Goal: Find contact information: Find contact information

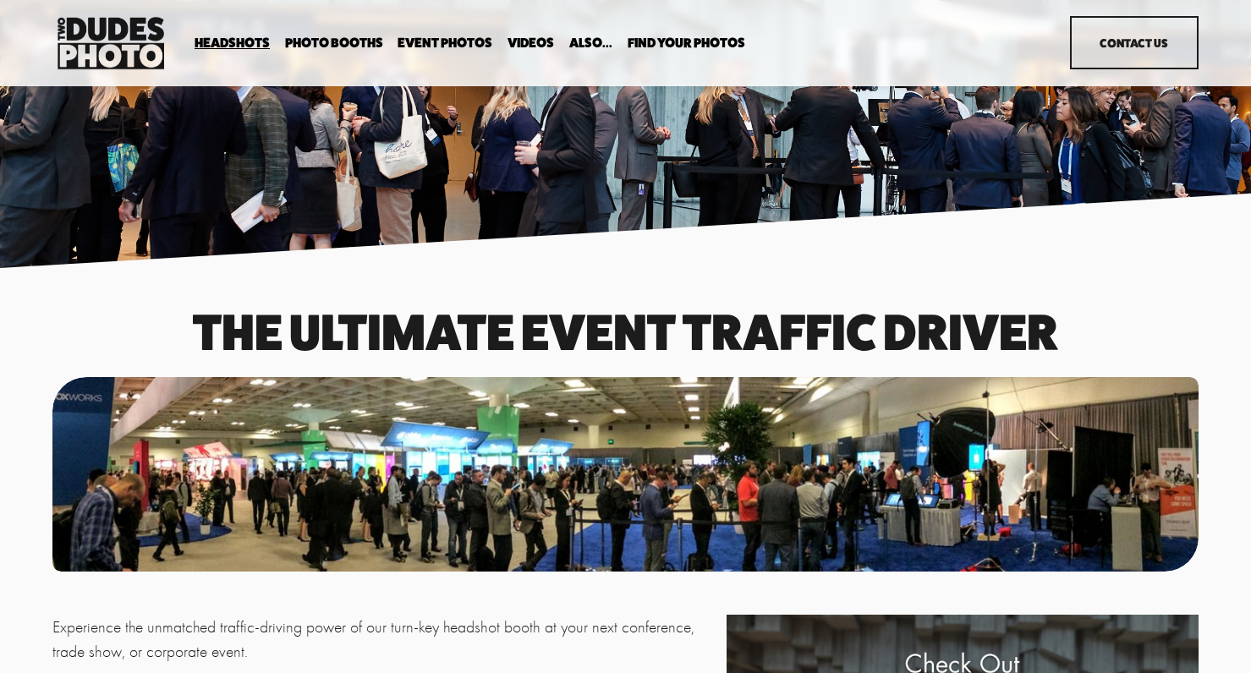
click at [0, 0] on span "Party Booth" at bounding box center [0, 0] width 0 height 0
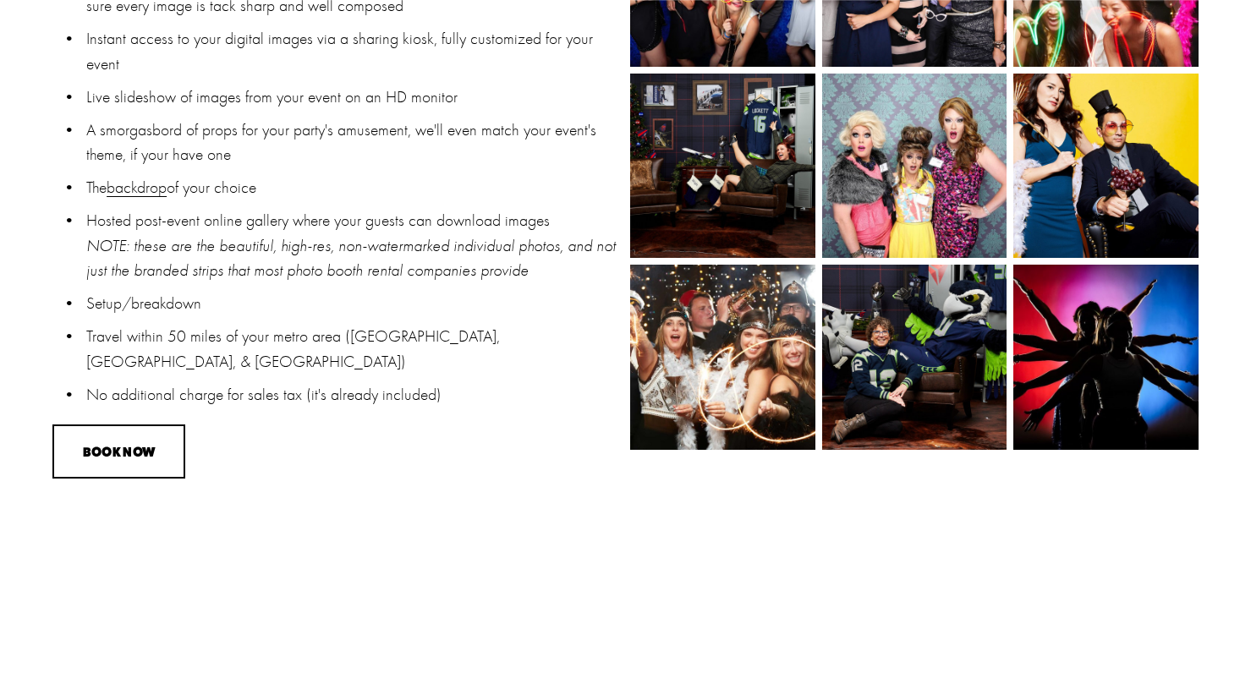
scroll to position [1426, 0]
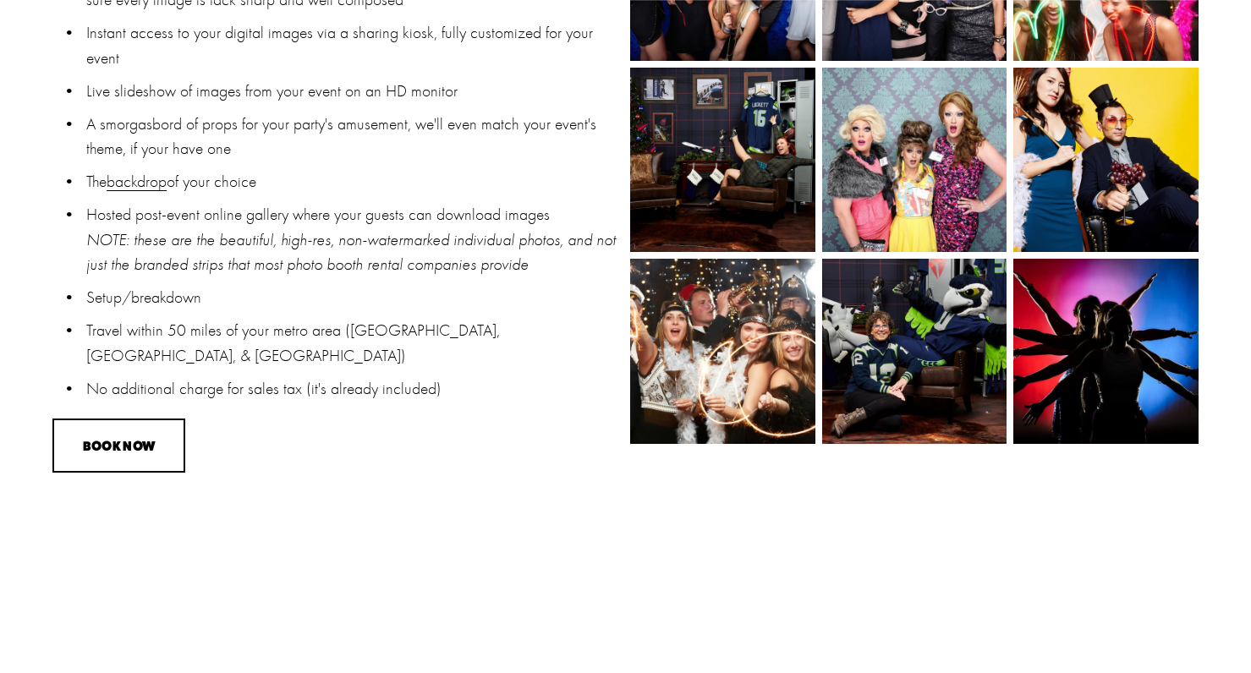
click at [140, 172] on link "backdrop" at bounding box center [137, 181] width 60 height 19
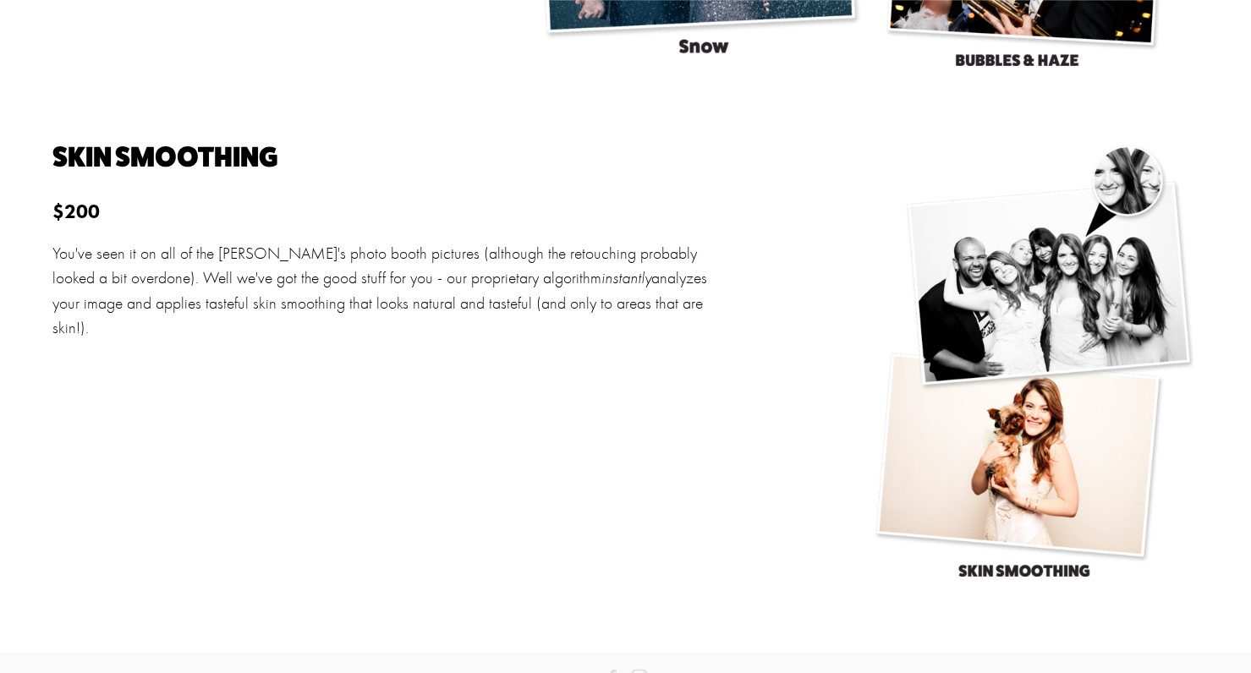
scroll to position [4974, 0]
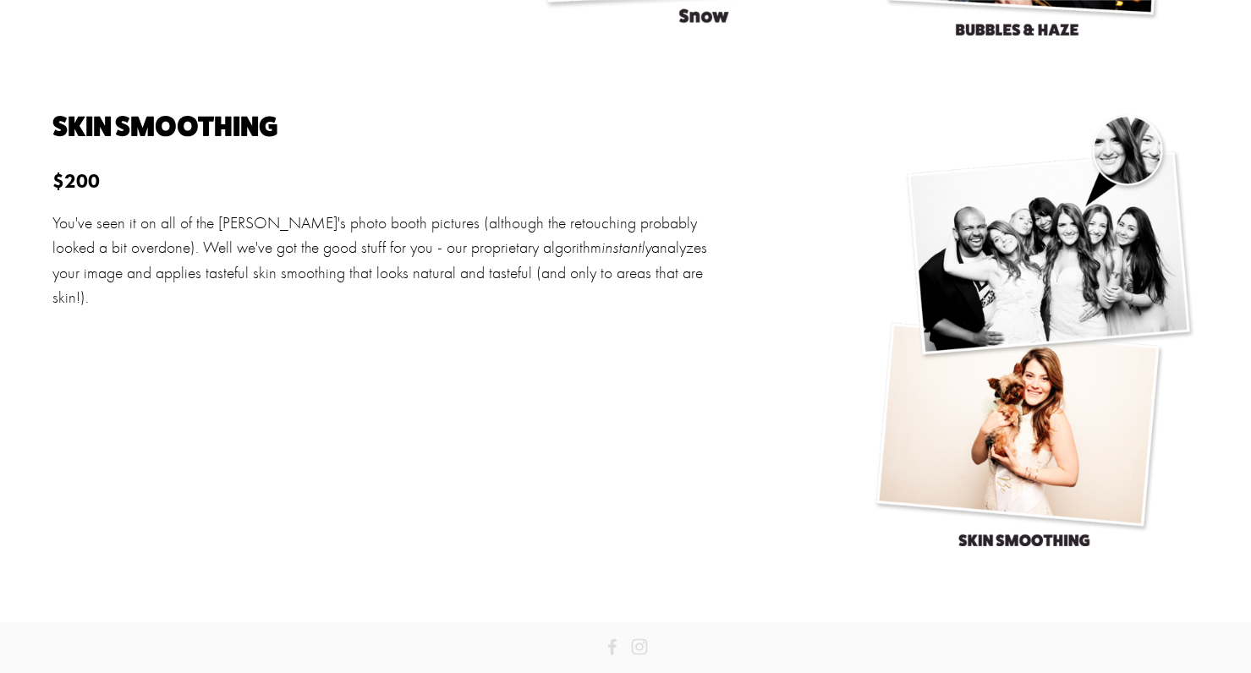
click at [677, 670] on link "Call us" at bounding box center [678, 682] width 43 height 25
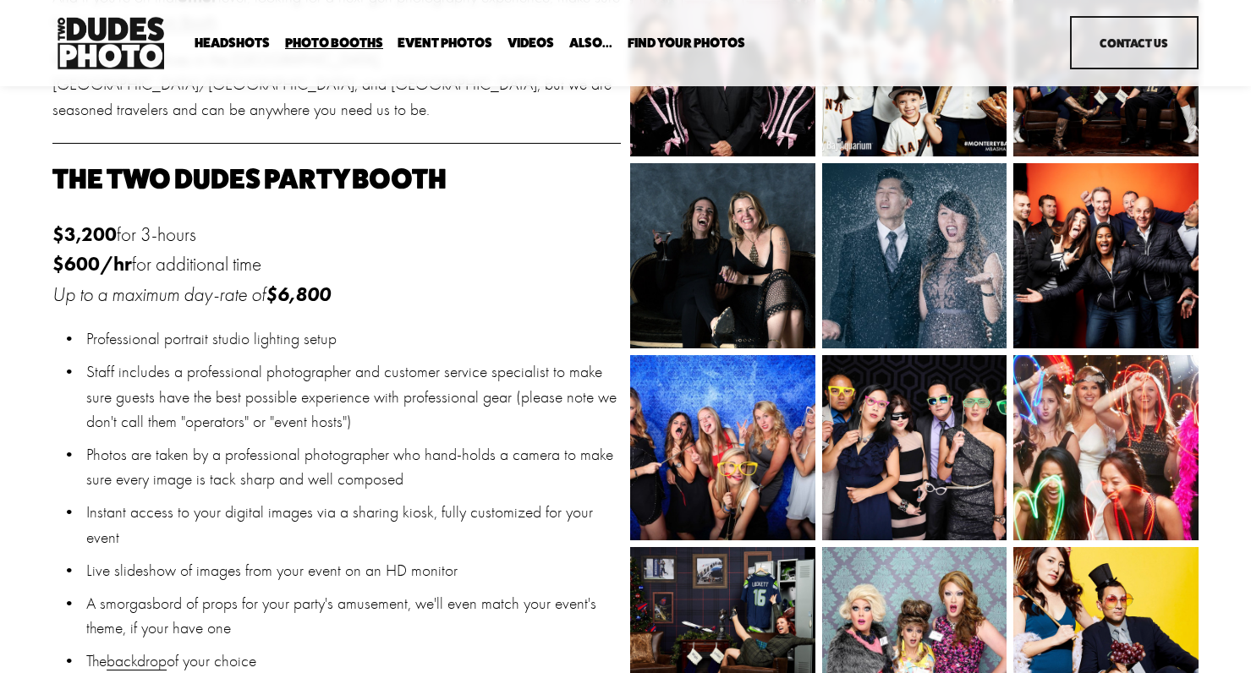
scroll to position [0, 0]
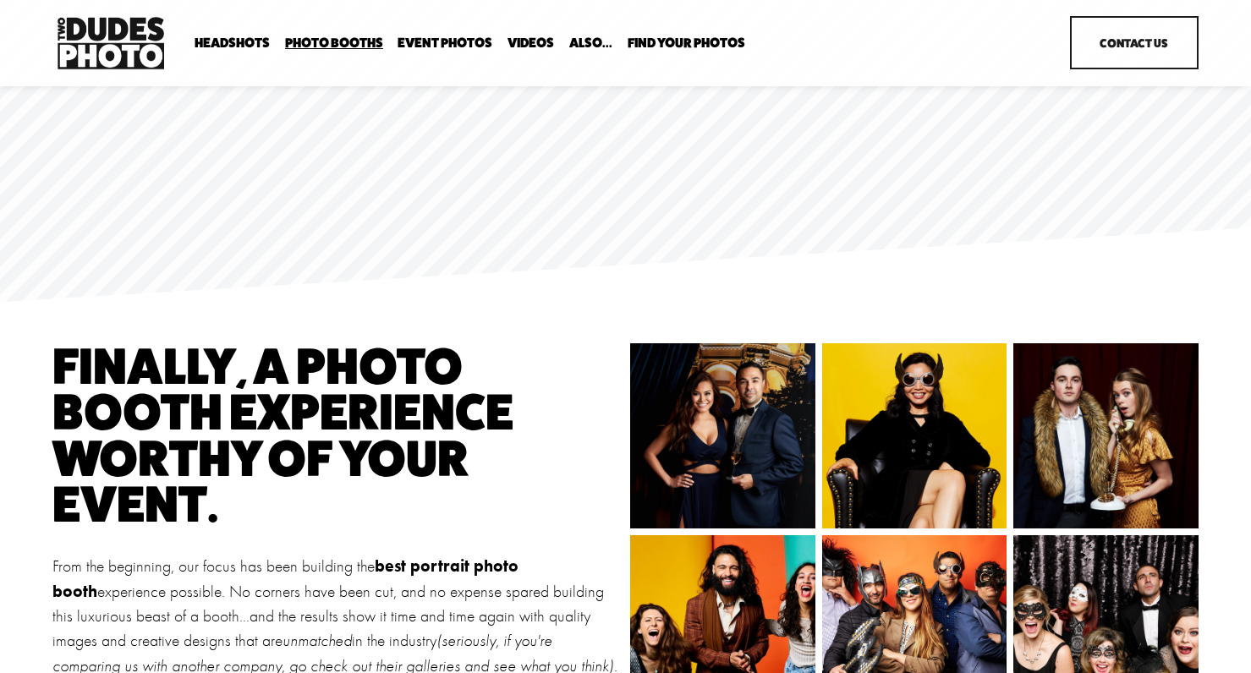
click at [1114, 45] on link "Contact Us" at bounding box center [1134, 42] width 129 height 53
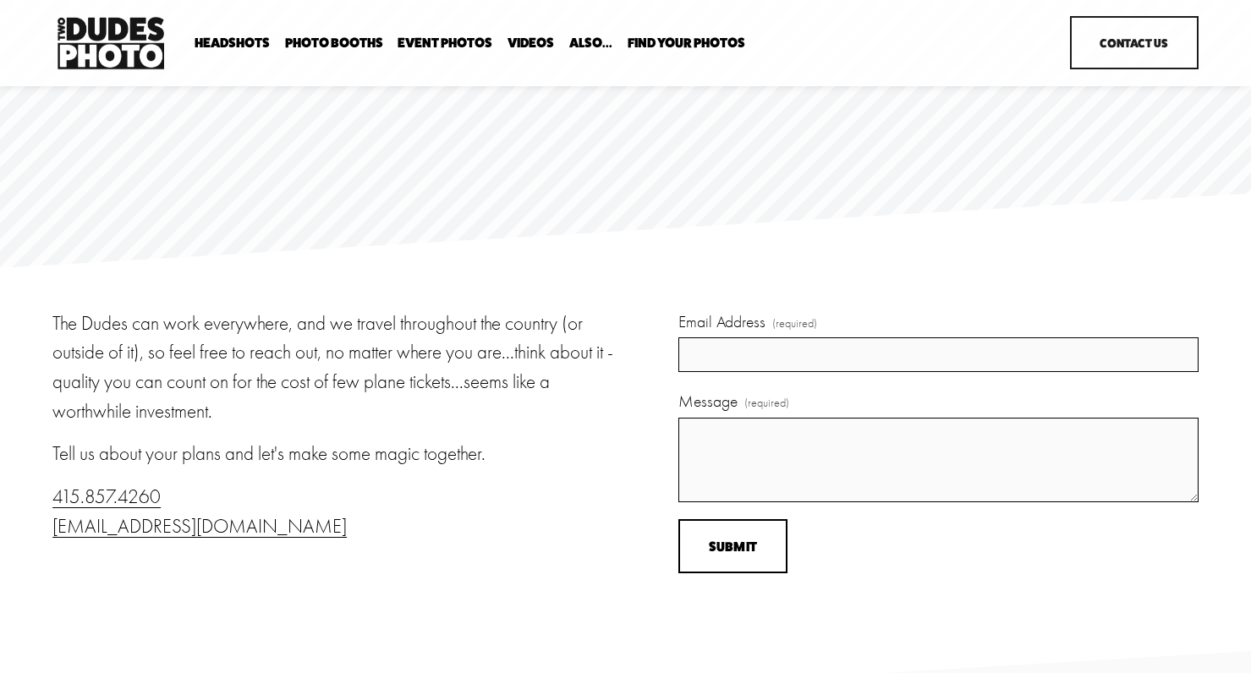
click at [0, 0] on span "In Your Office" at bounding box center [0, 0] width 0 height 0
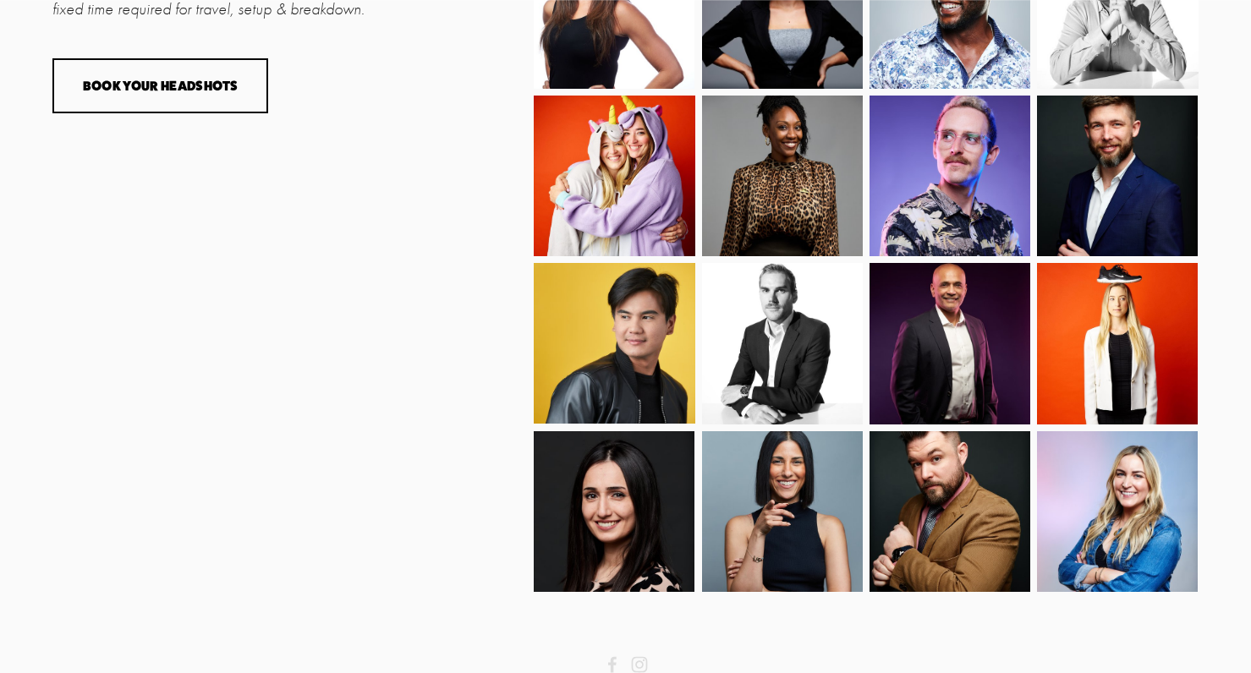
scroll to position [1362, 0]
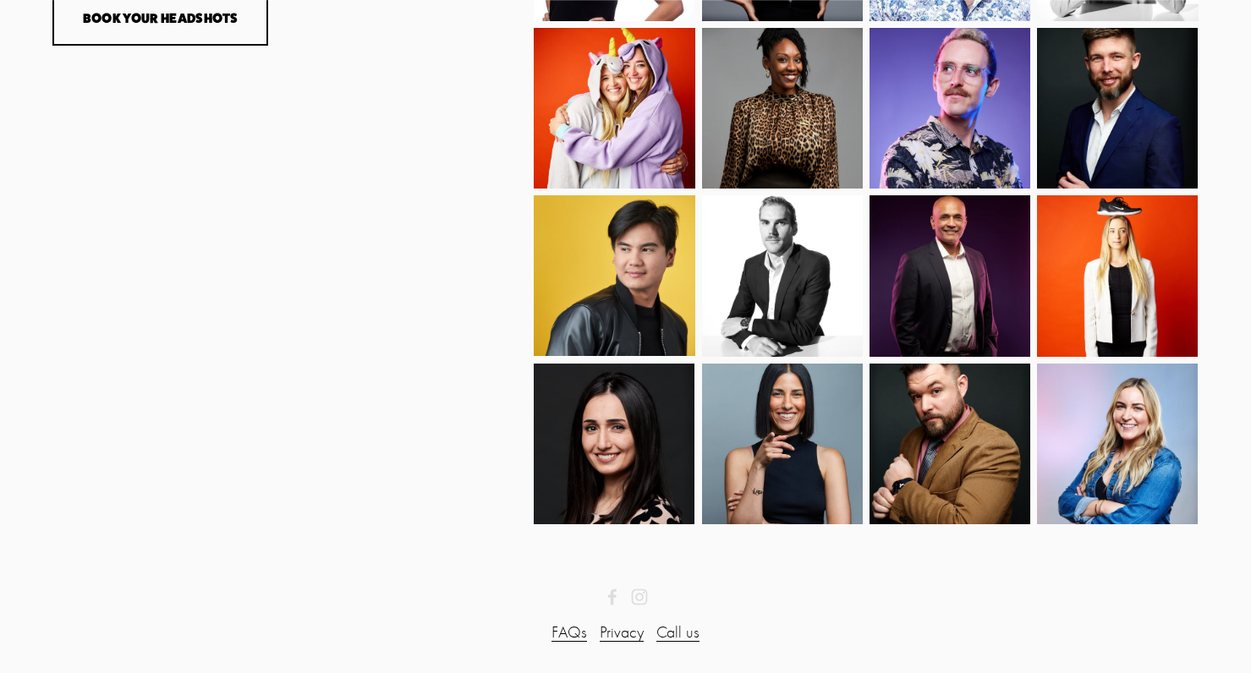
click at [576, 630] on link "FAQs" at bounding box center [570, 632] width 36 height 25
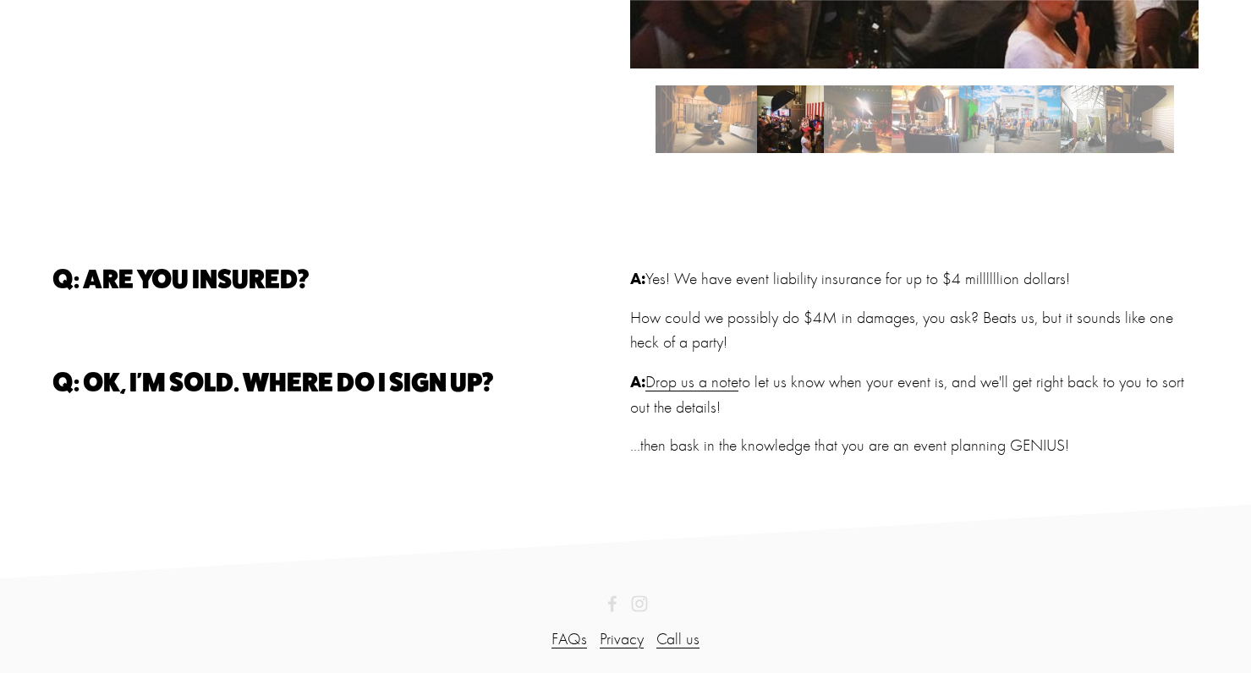
scroll to position [1330, 0]
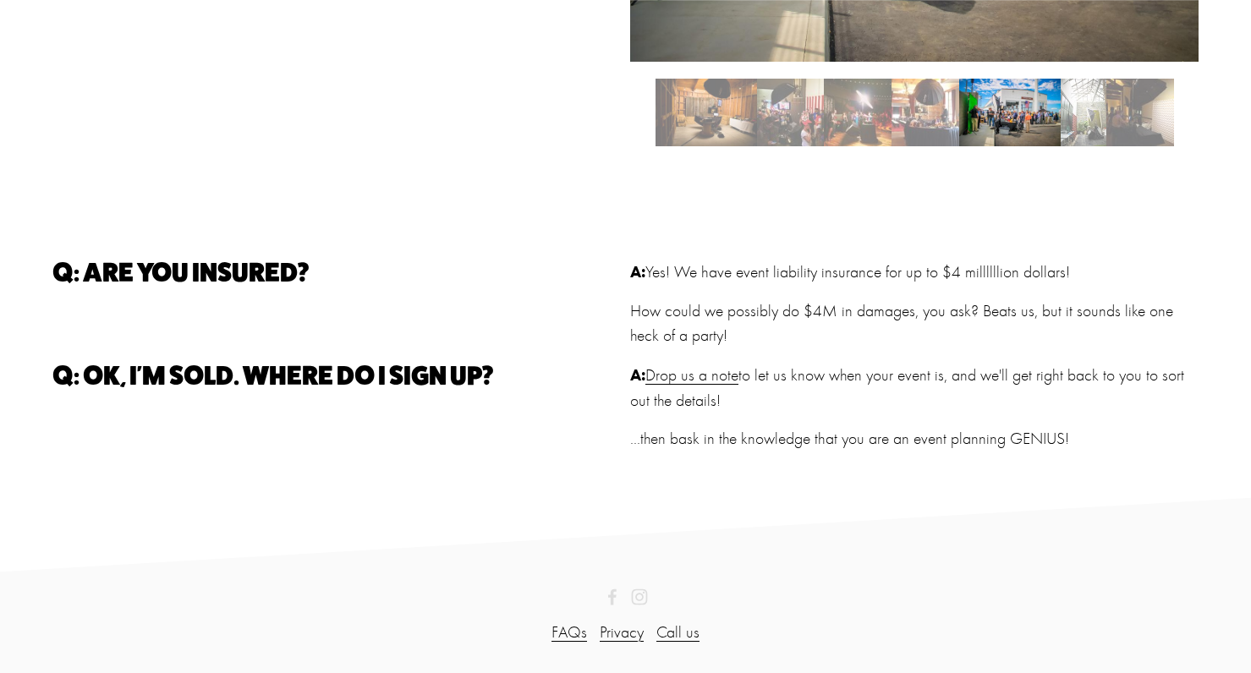
click at [707, 387] on p "A: Drop us a note to let us know when your event is, and we'll get right back t…" at bounding box center [914, 388] width 569 height 50
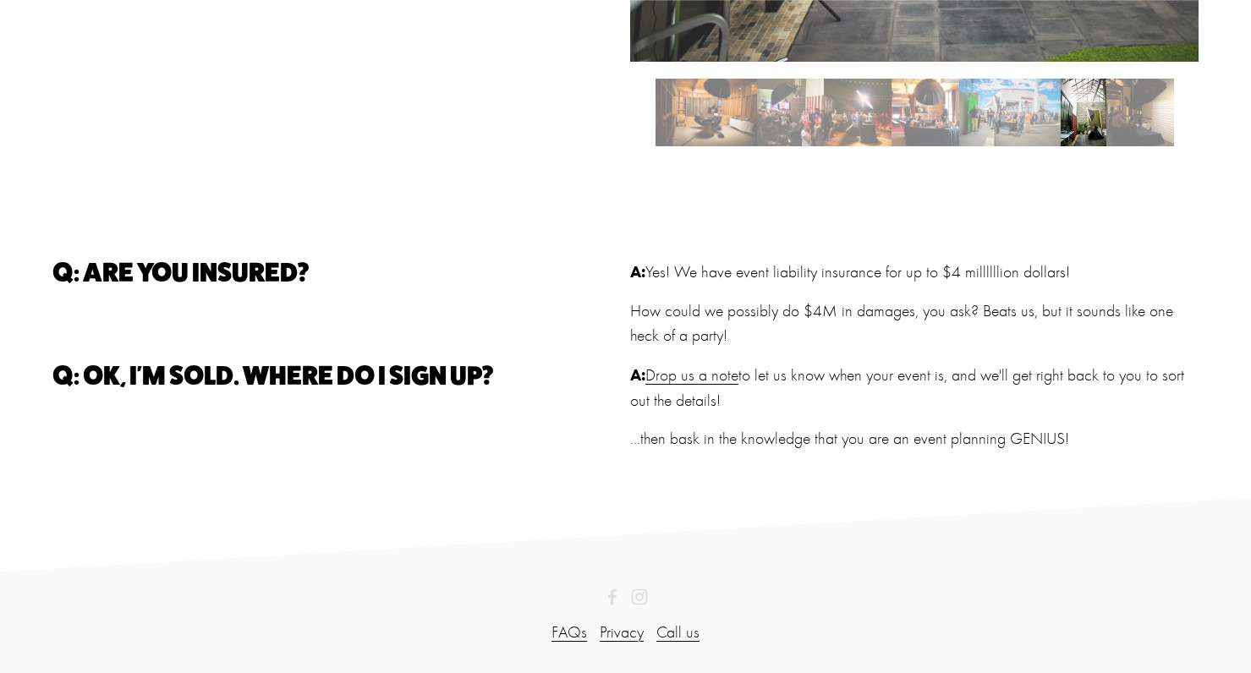
click at [711, 379] on link "Drop us a note" at bounding box center [692, 374] width 93 height 19
